Goal: Information Seeking & Learning: Find specific fact

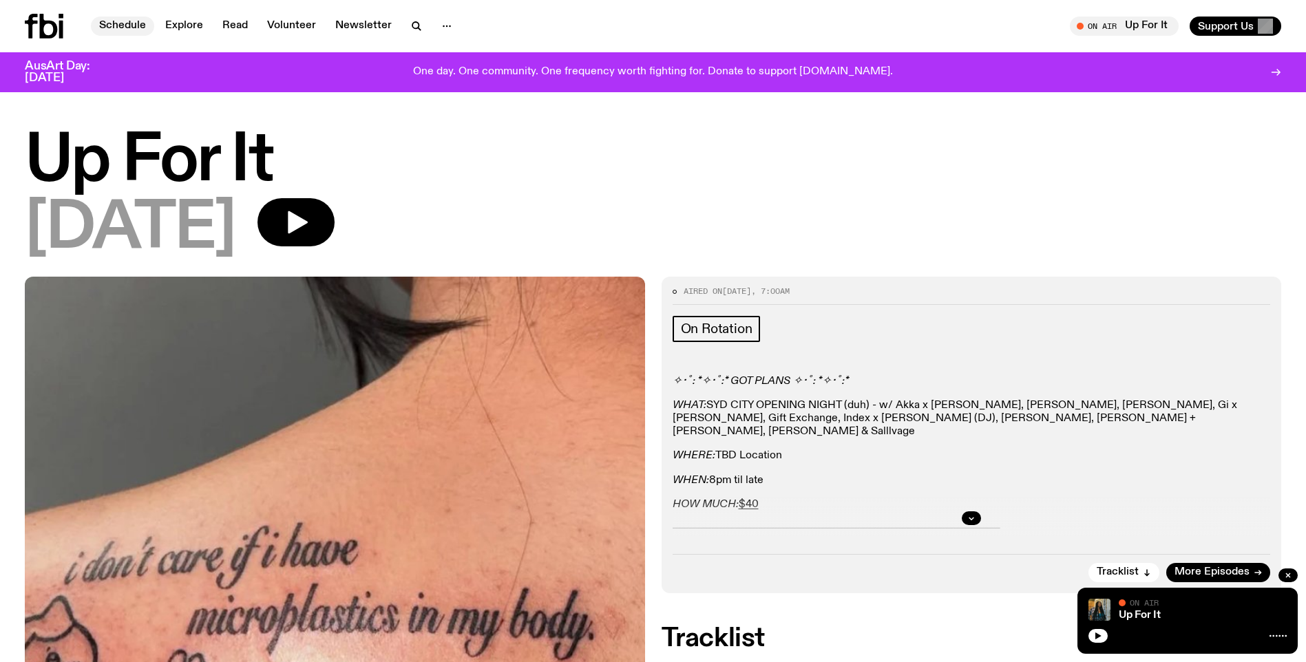
click at [129, 23] on link "Schedule" at bounding box center [122, 26] width 63 height 19
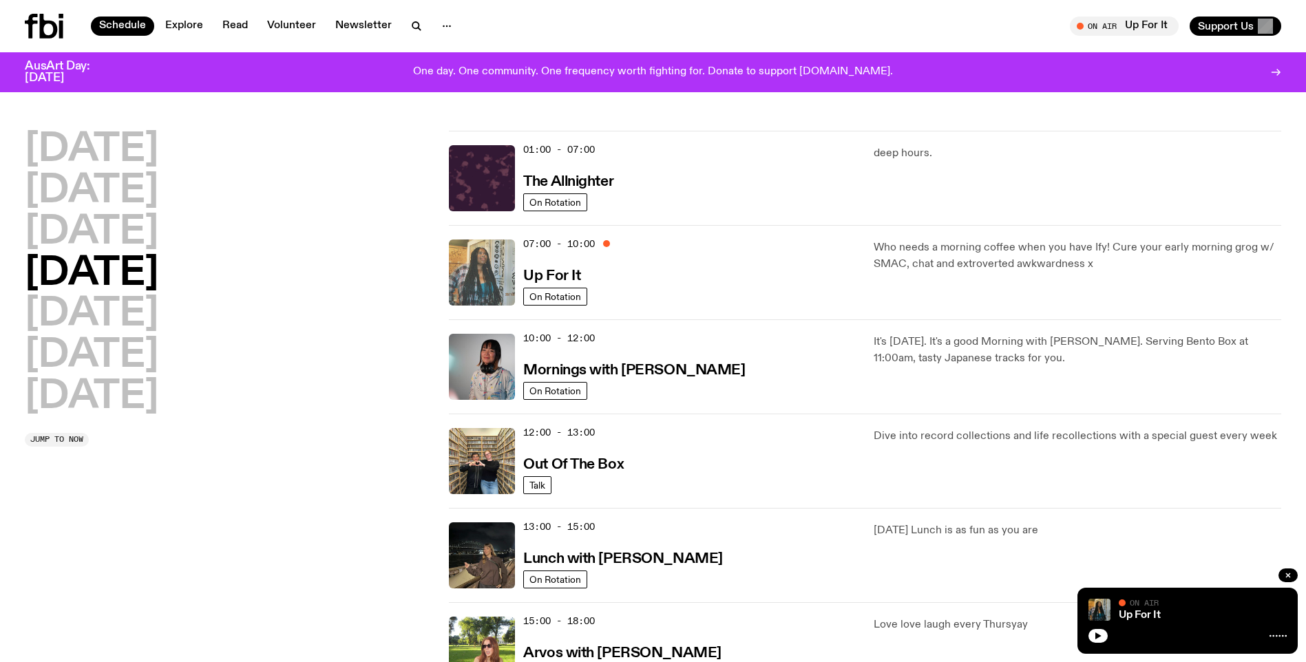
click at [473, 275] on img at bounding box center [482, 273] width 66 height 66
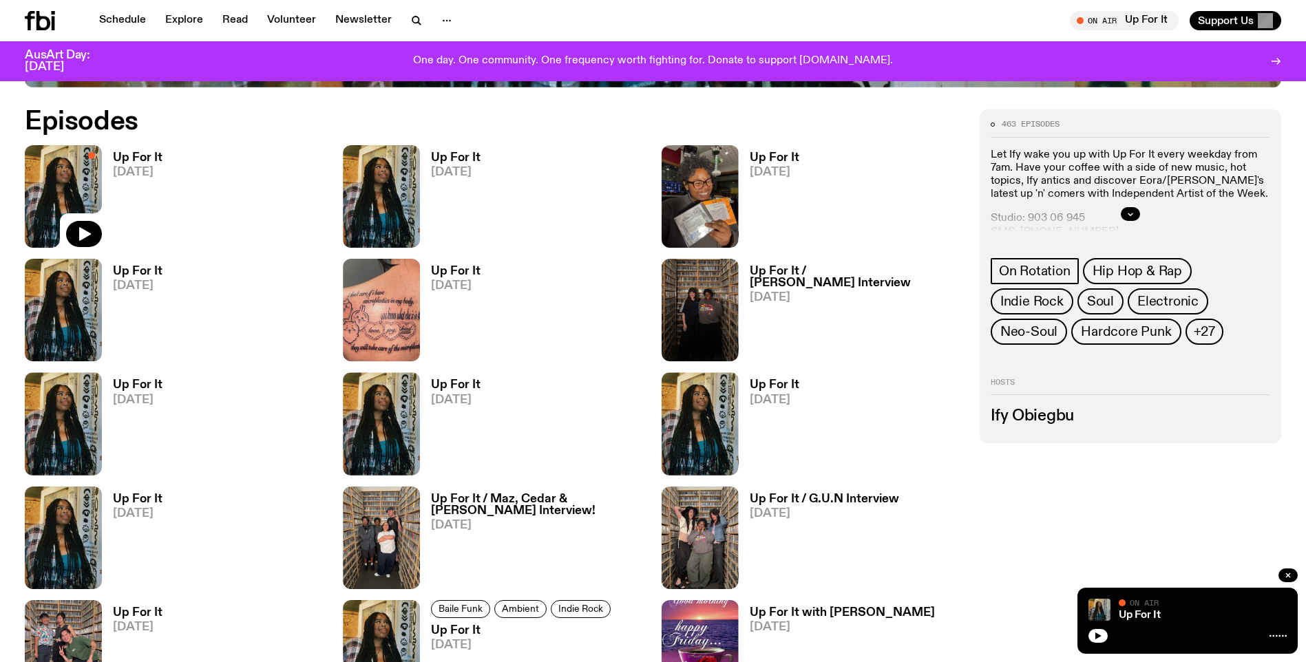
scroll to position [677, 0]
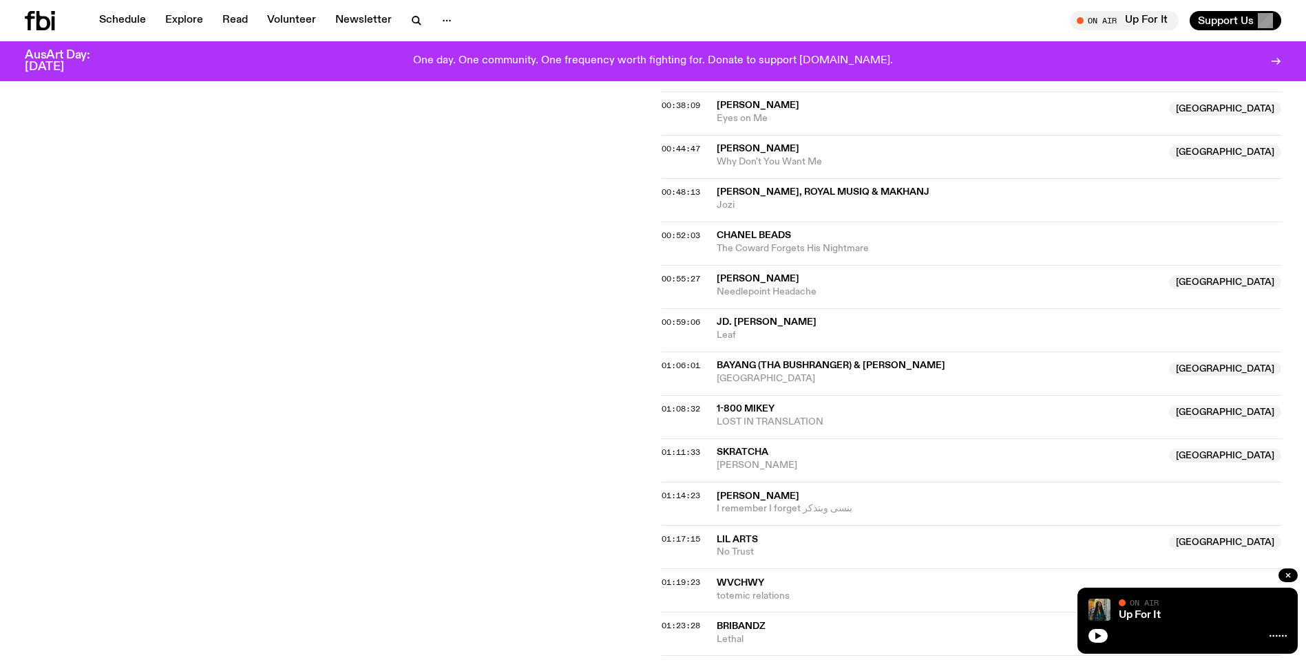
scroll to position [1090, 0]
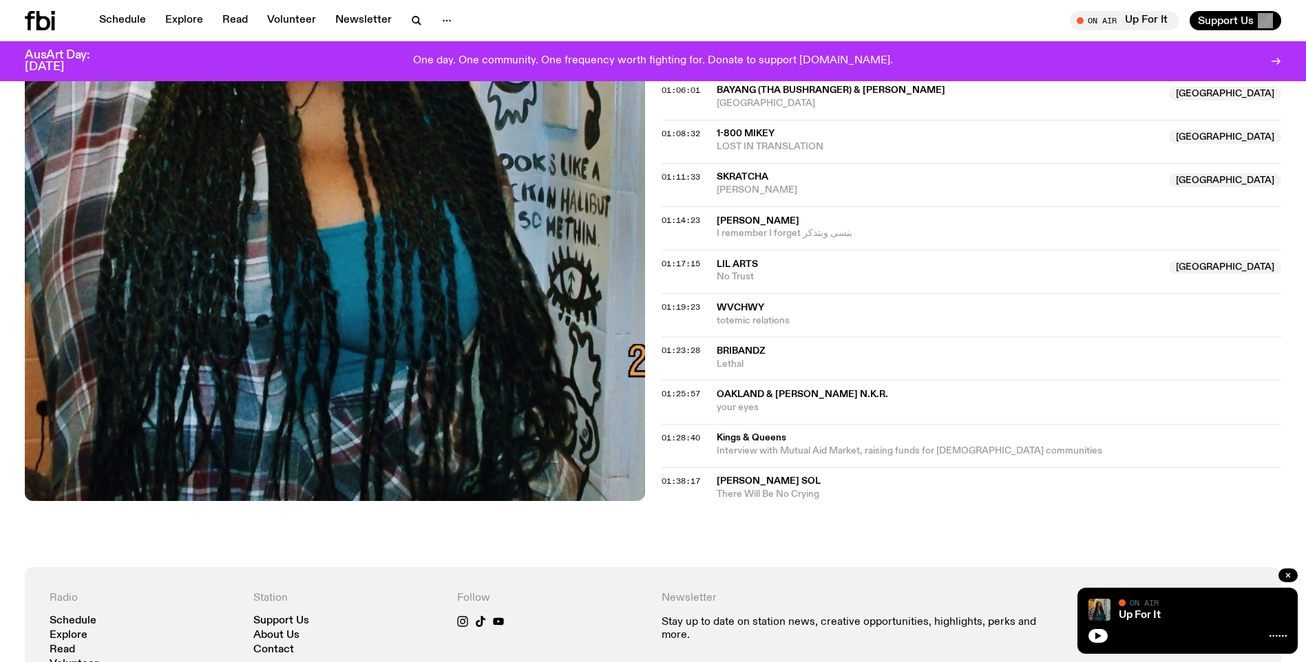
click at [684, 346] on span "01:23:28" at bounding box center [681, 350] width 39 height 11
click at [739, 346] on span "Bribandz" at bounding box center [741, 351] width 49 height 10
click at [726, 366] on span "Lethal" at bounding box center [999, 364] width 565 height 13
click at [1031, 375] on div "01:23:28 Bribandz Lethal Copied" at bounding box center [972, 358] width 620 height 43
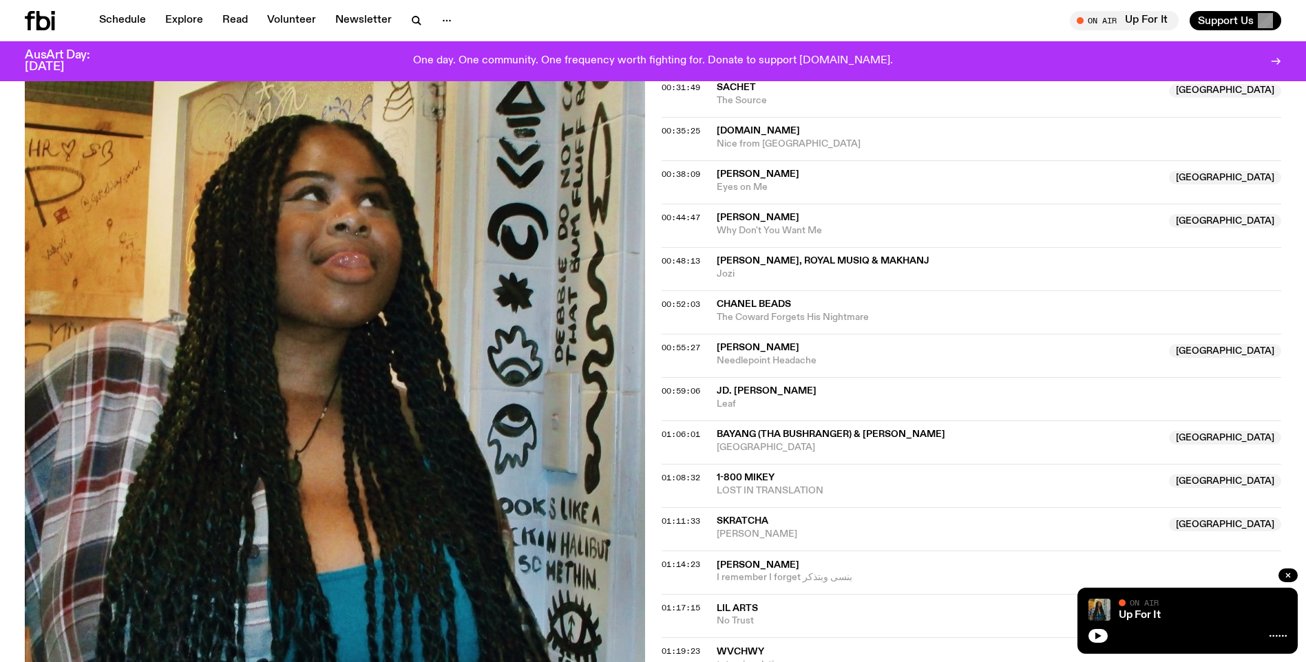
scroll to position [540, 0]
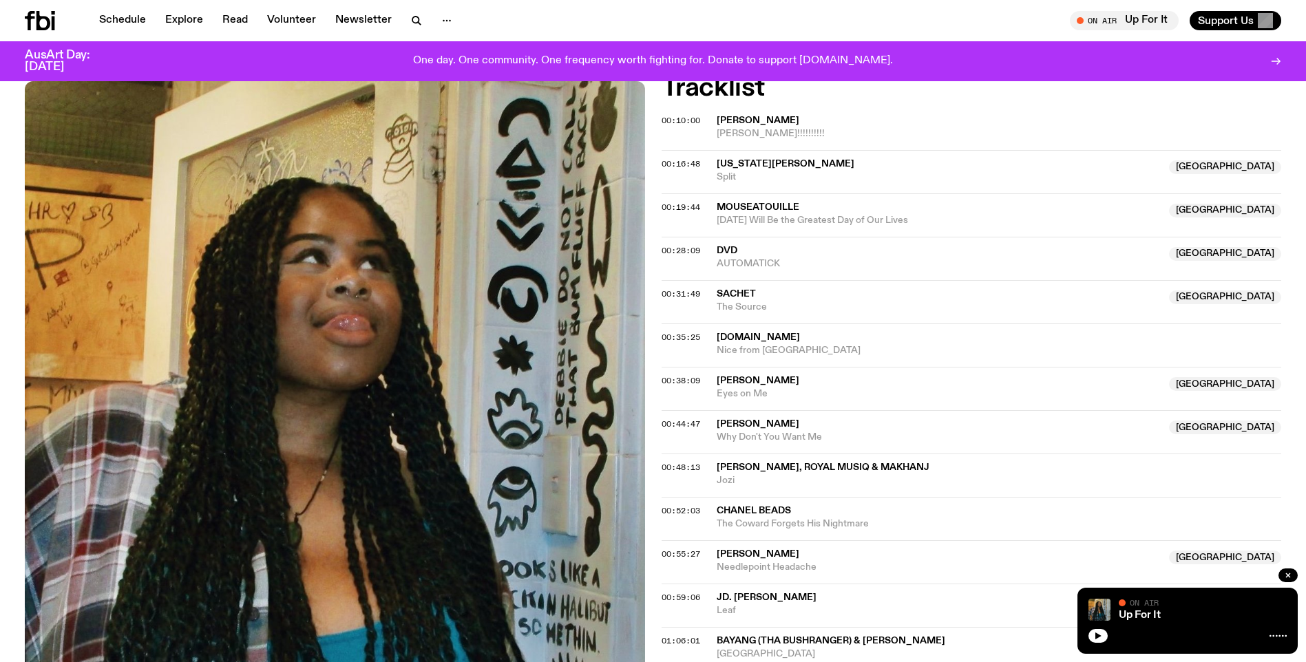
click at [1143, 591] on div "Up For It On Air On Air" at bounding box center [1187, 621] width 220 height 66
click at [1105, 560] on span "[PERSON_NAME]" at bounding box center [939, 554] width 445 height 13
click at [1099, 633] on icon "button" at bounding box center [1098, 636] width 8 height 8
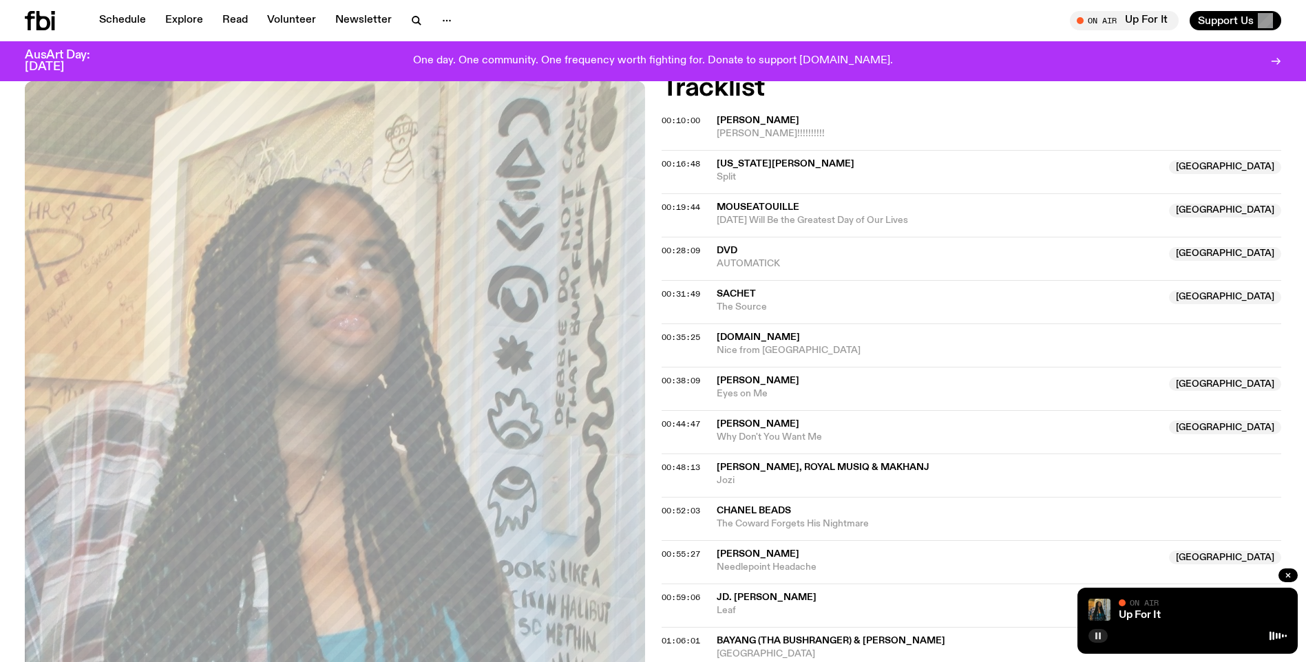
click at [909, 444] on div "00:44:47 Louisa NSW Why Don't You Want Me [GEOGRAPHIC_DATA]" at bounding box center [972, 431] width 620 height 43
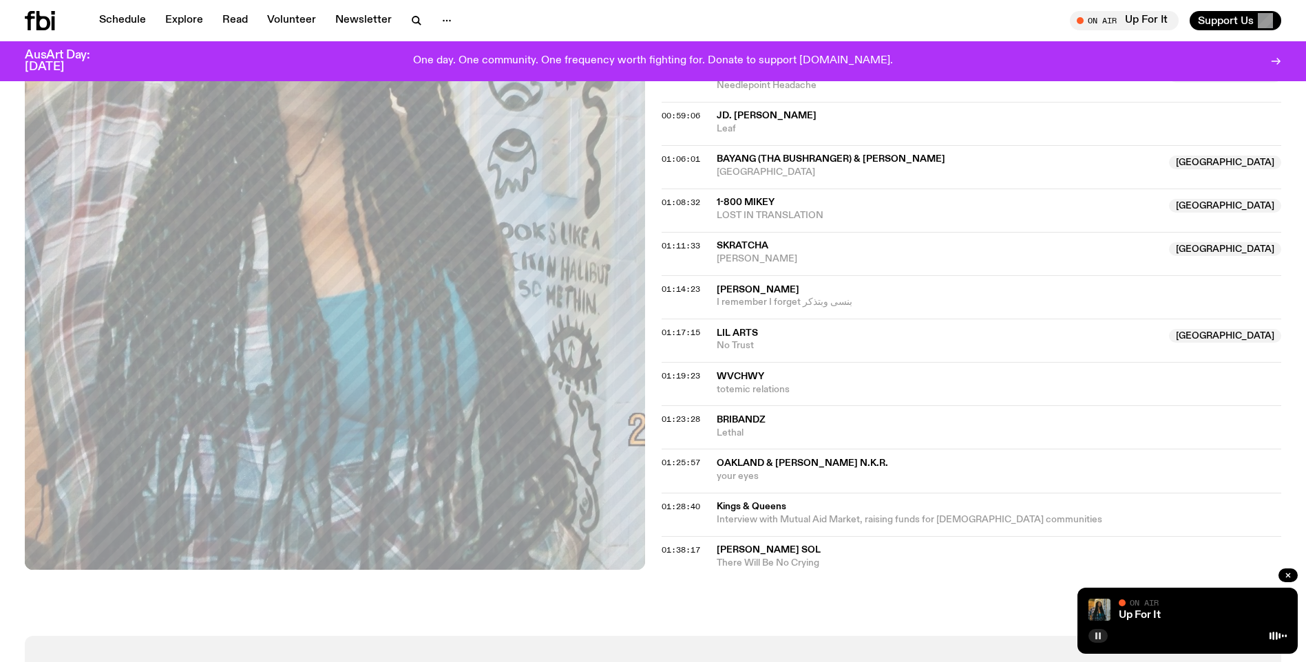
scroll to position [1090, 0]
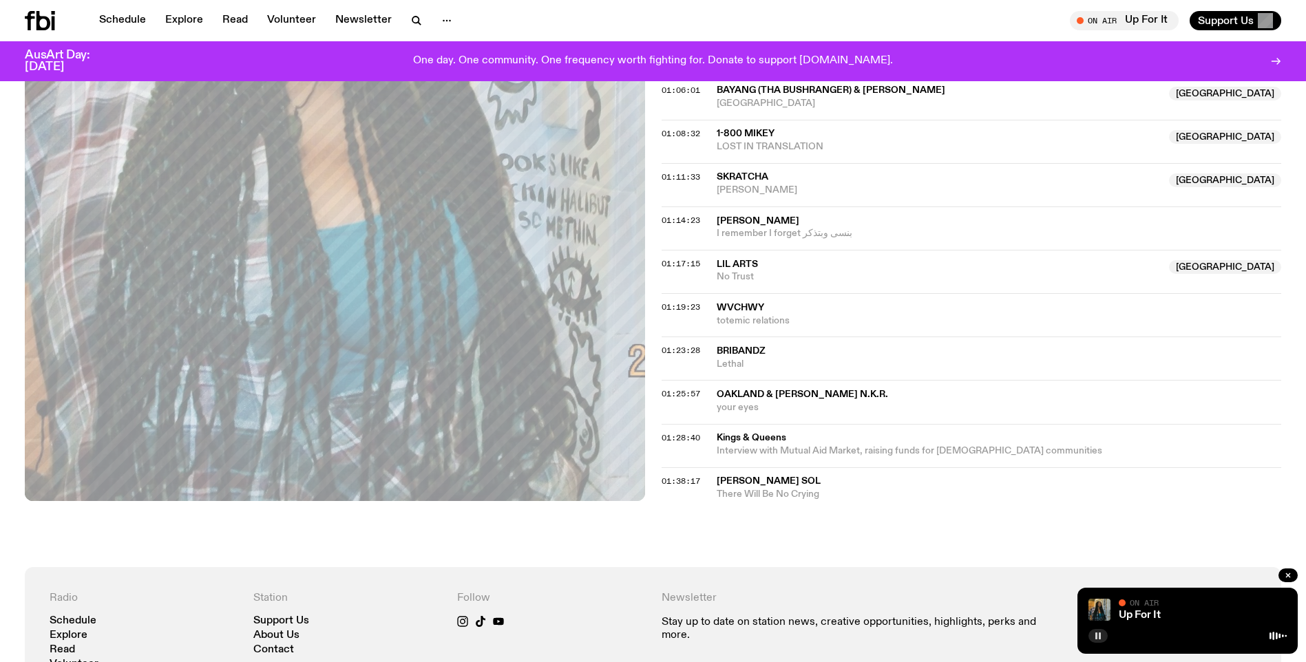
click at [715, 350] on div "01:23:28" at bounding box center [689, 351] width 55 height 8
click at [734, 349] on span "Bribandz" at bounding box center [741, 351] width 49 height 10
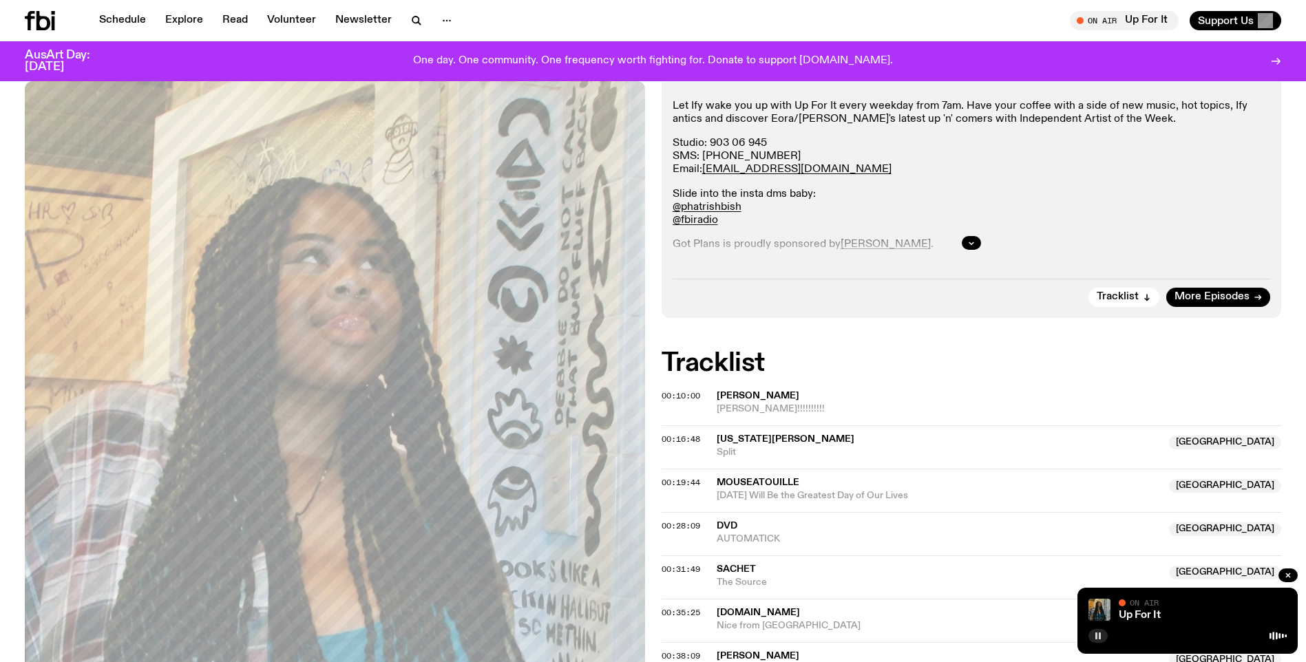
scroll to position [58, 0]
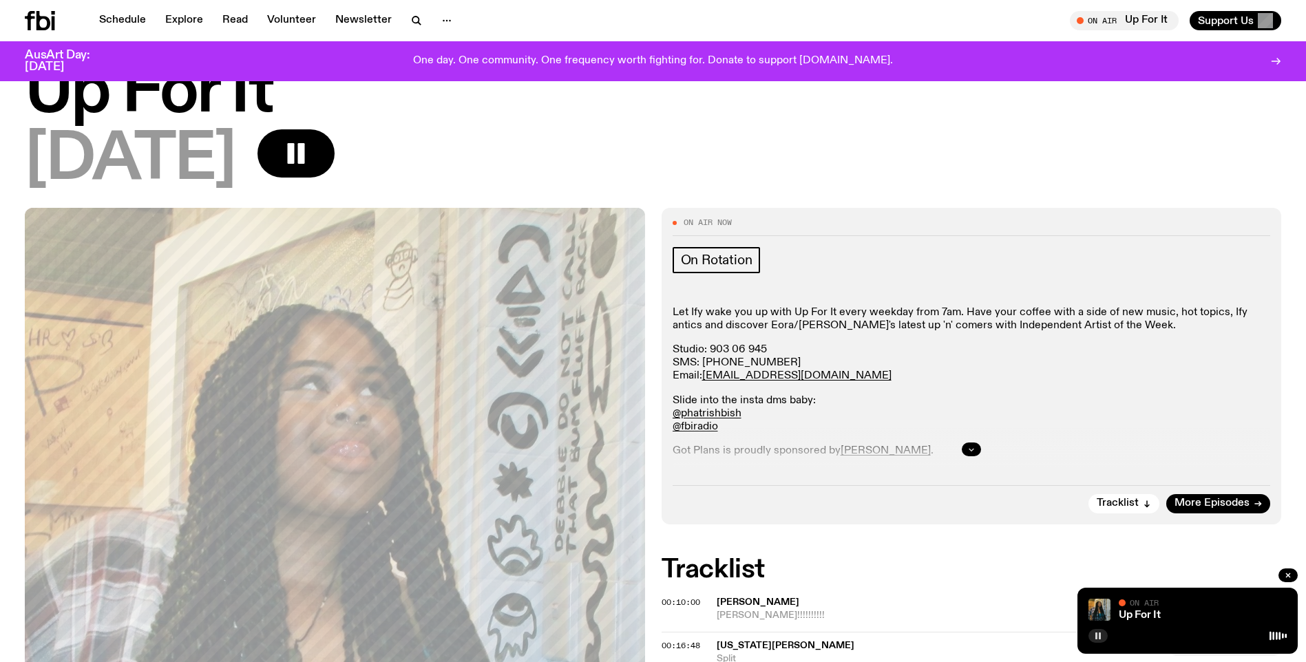
click at [973, 448] on icon "button" at bounding box center [971, 449] width 8 height 8
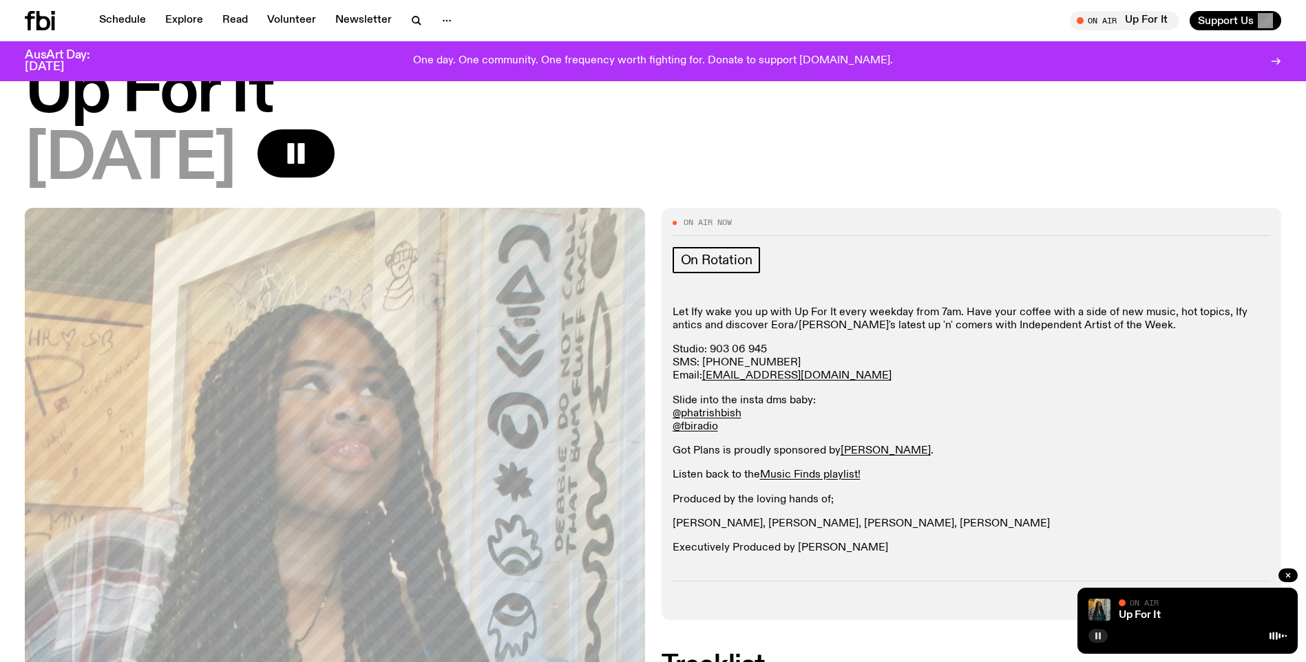
scroll to position [195, 0]
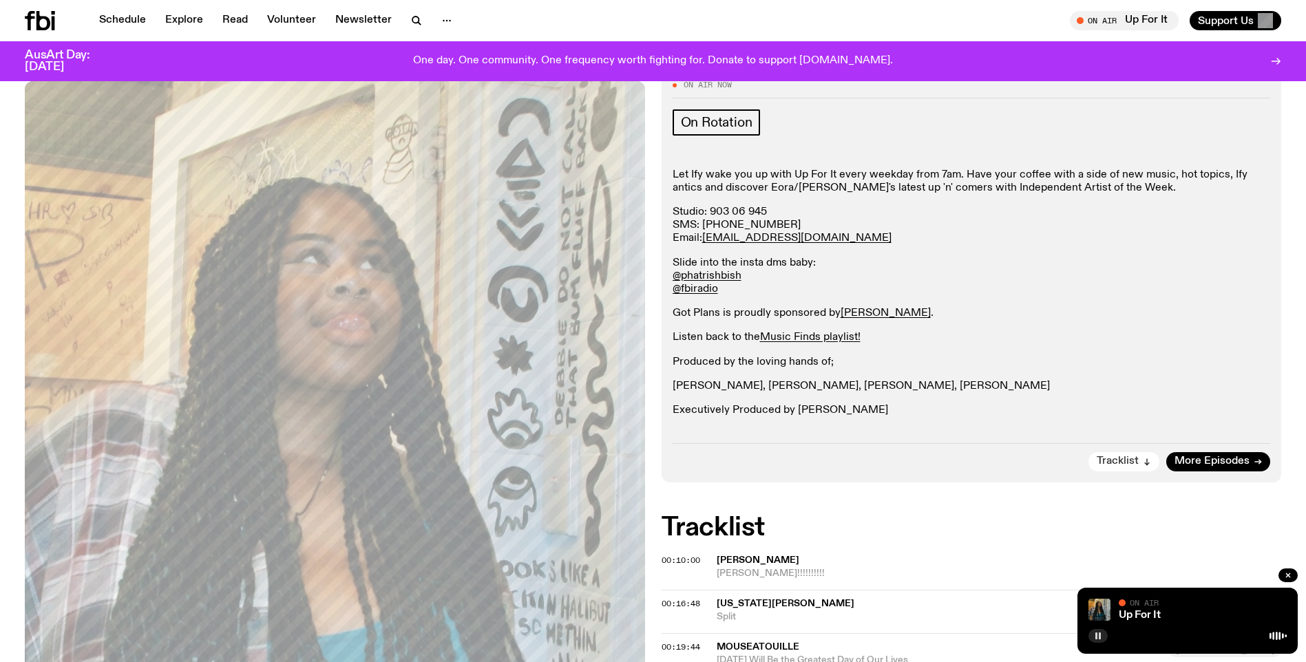
click at [1112, 464] on span "Tracklist" at bounding box center [1118, 461] width 42 height 10
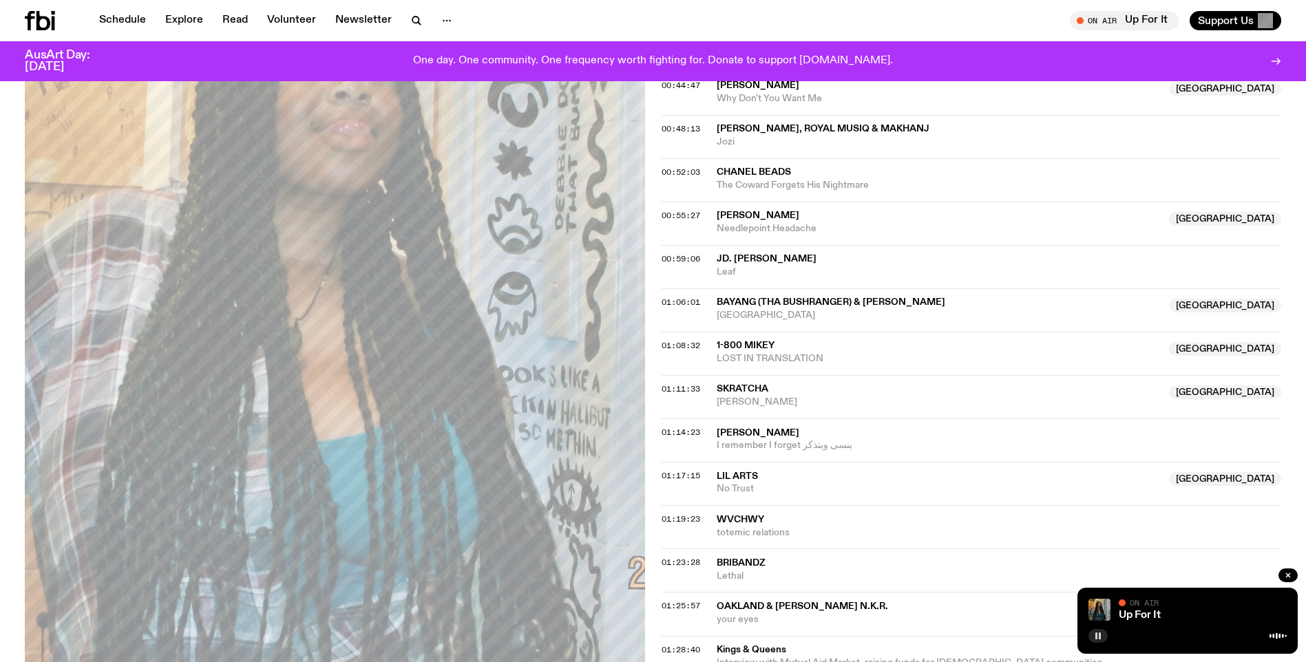
scroll to position [1112, 0]
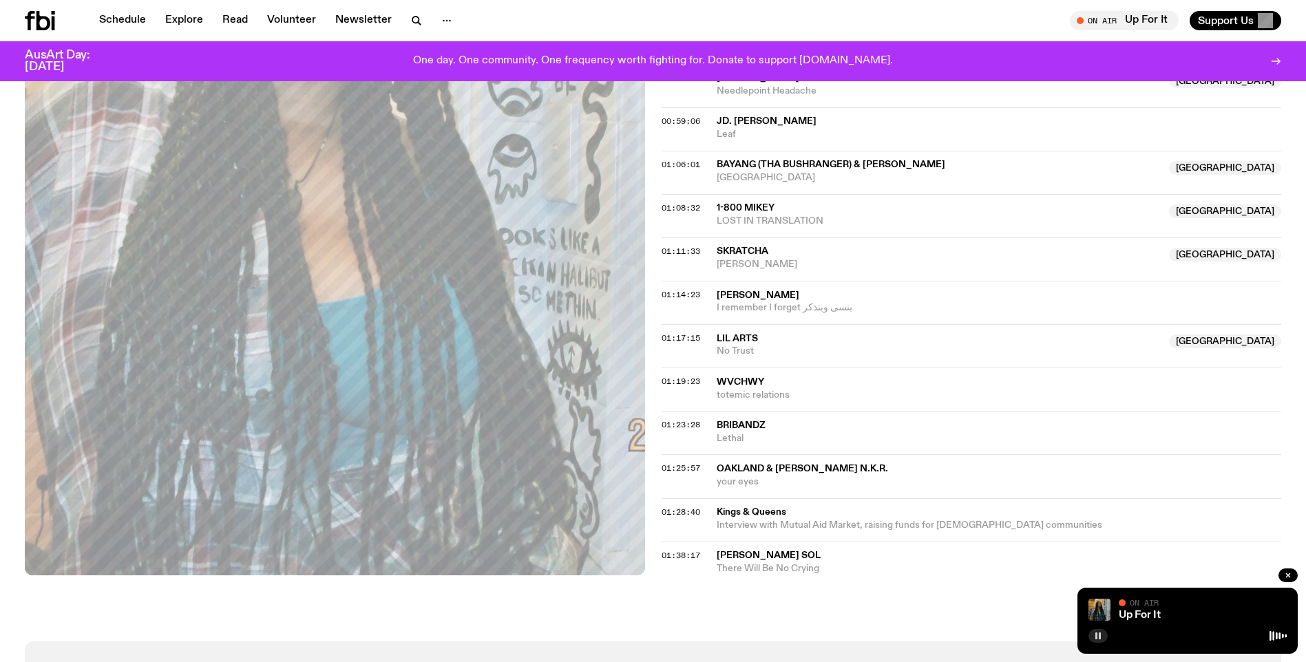
click at [1088, 634] on div "Up For It On Air On Air" at bounding box center [1187, 621] width 220 height 66
click at [1097, 639] on icon "button" at bounding box center [1098, 636] width 8 height 8
